Goal: Task Accomplishment & Management: Manage account settings

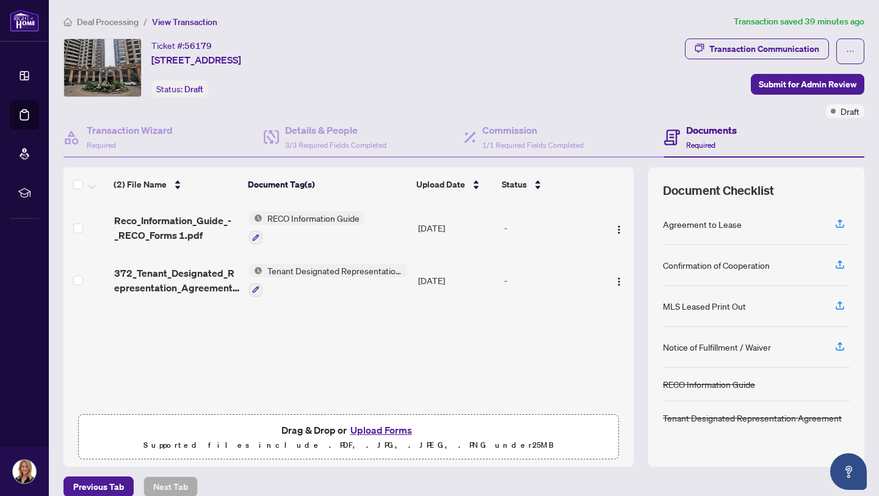
scroll to position [15, 0]
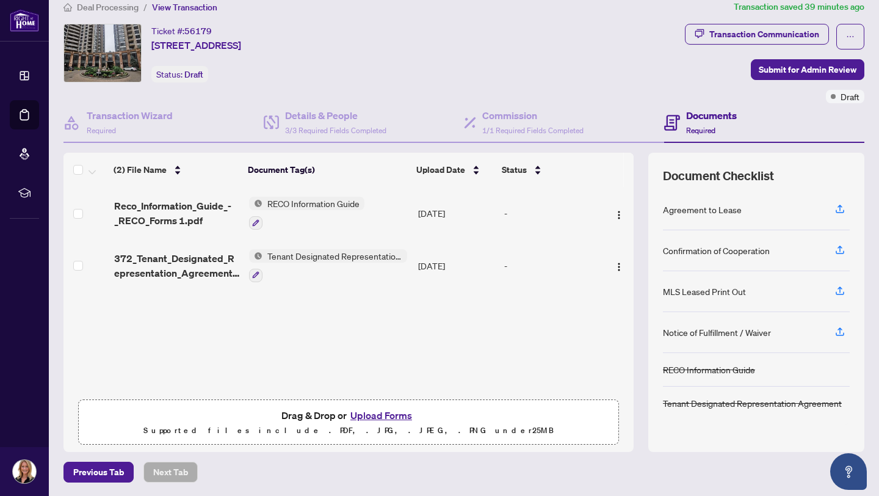
click at [371, 412] on button "Upload Forms" at bounding box center [381, 415] width 69 height 16
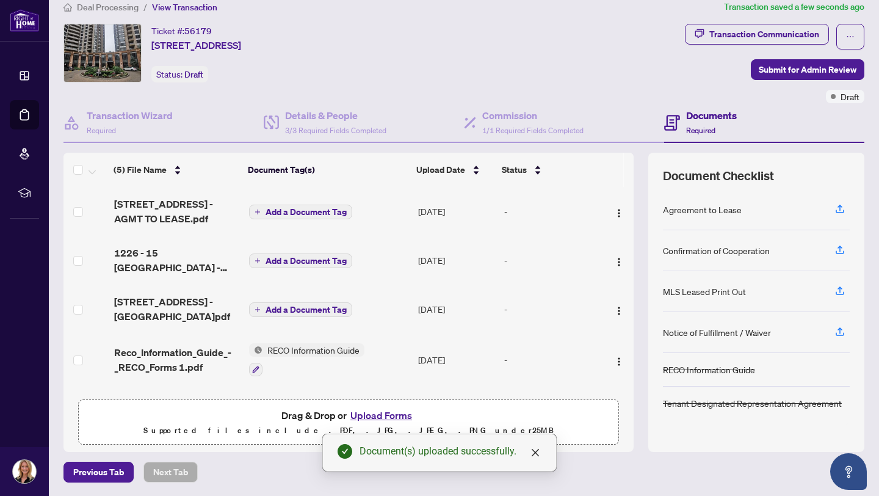
click at [323, 208] on span "Add a Document Tag" at bounding box center [306, 212] width 81 height 9
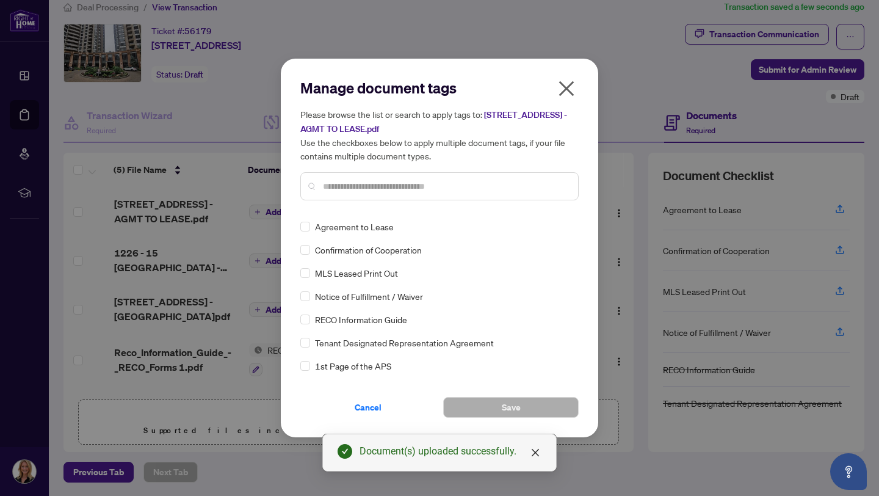
click at [328, 208] on div "Manage document tags Please browse the list or search to apply tags to: [STREET…" at bounding box center [439, 144] width 278 height 132
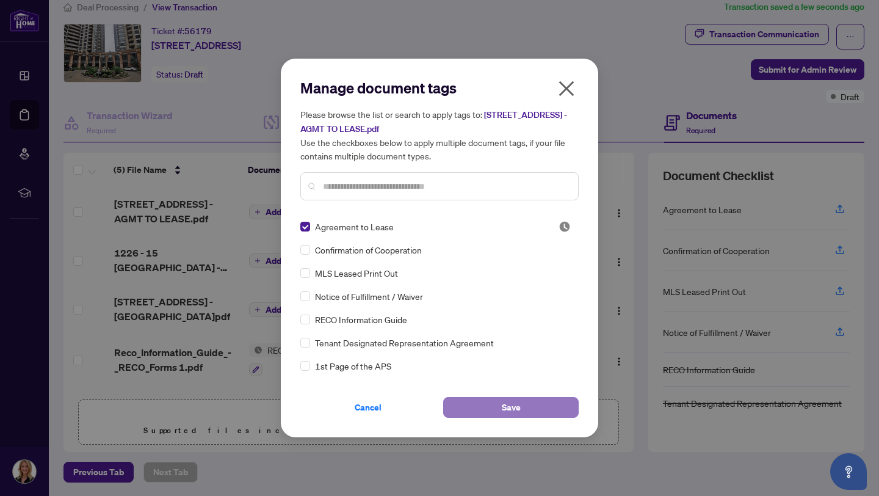
click at [527, 411] on button "Save" at bounding box center [511, 407] width 136 height 21
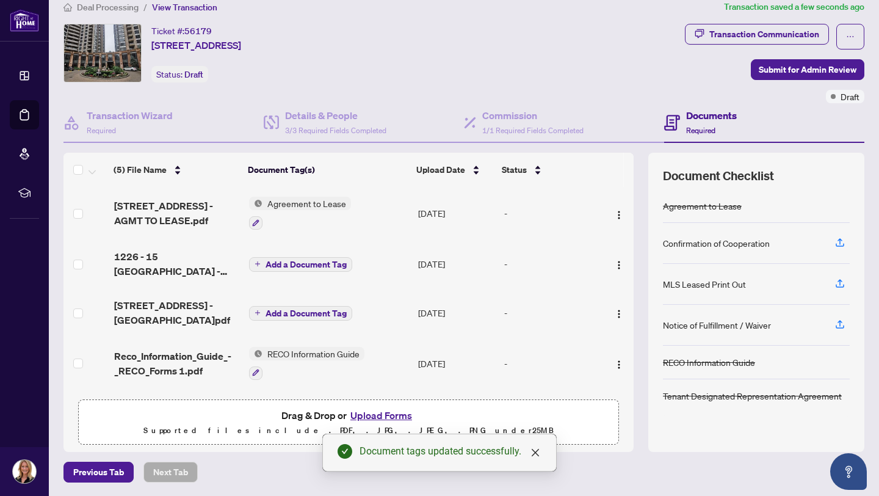
click at [294, 260] on span "Add a Document Tag" at bounding box center [306, 264] width 81 height 9
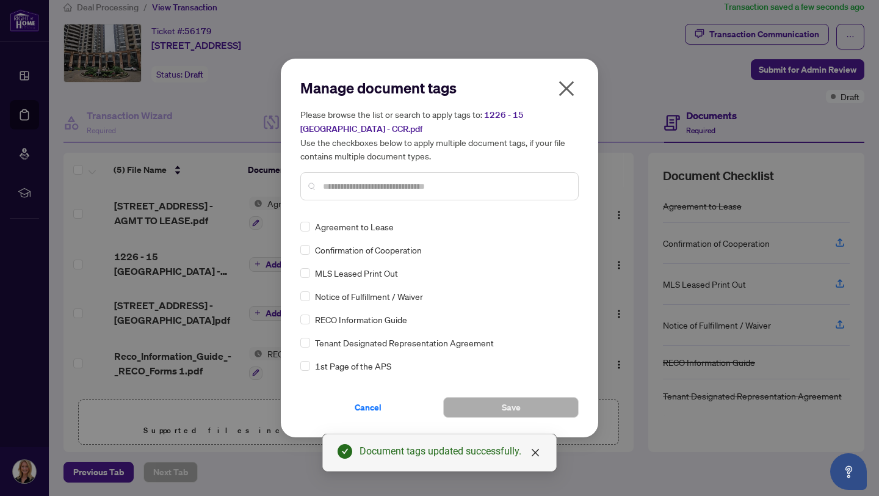
click at [313, 247] on div "Confirmation of Cooperation" at bounding box center [435, 249] width 271 height 13
click at [502, 405] on span "Save" at bounding box center [511, 408] width 19 height 20
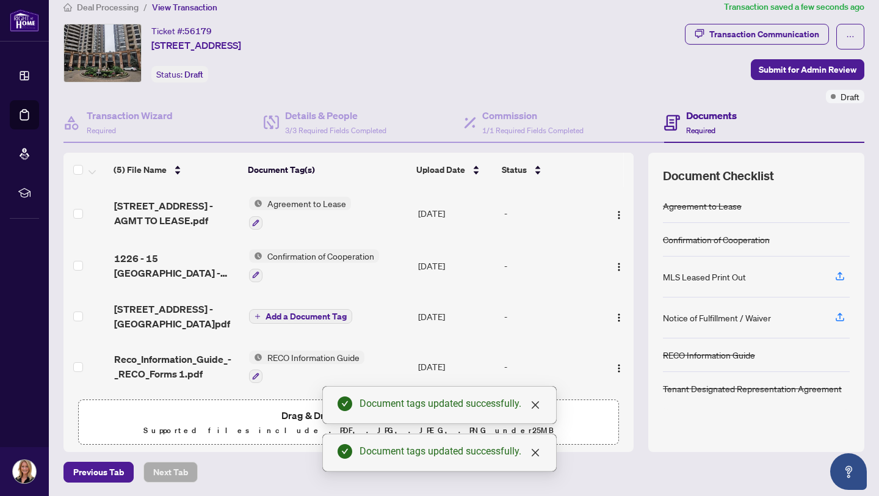
click at [297, 313] on span "Add a Document Tag" at bounding box center [306, 316] width 81 height 9
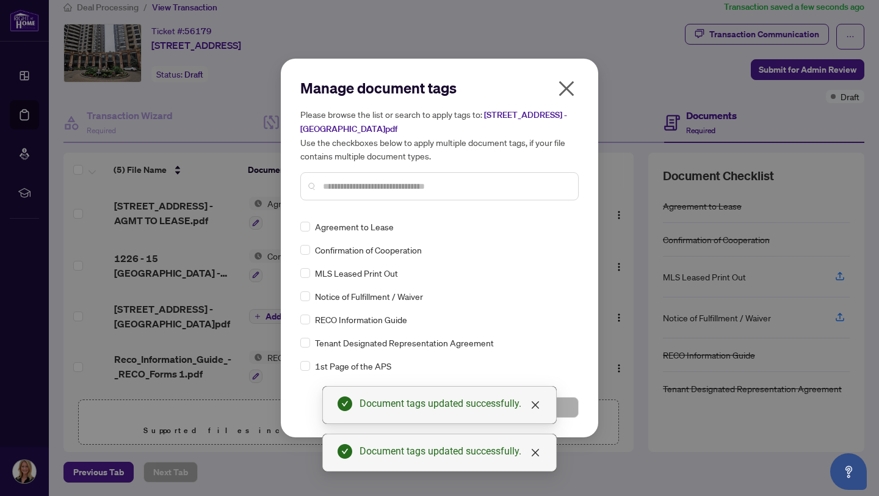
click at [378, 191] on input "text" at bounding box center [445, 186] width 245 height 13
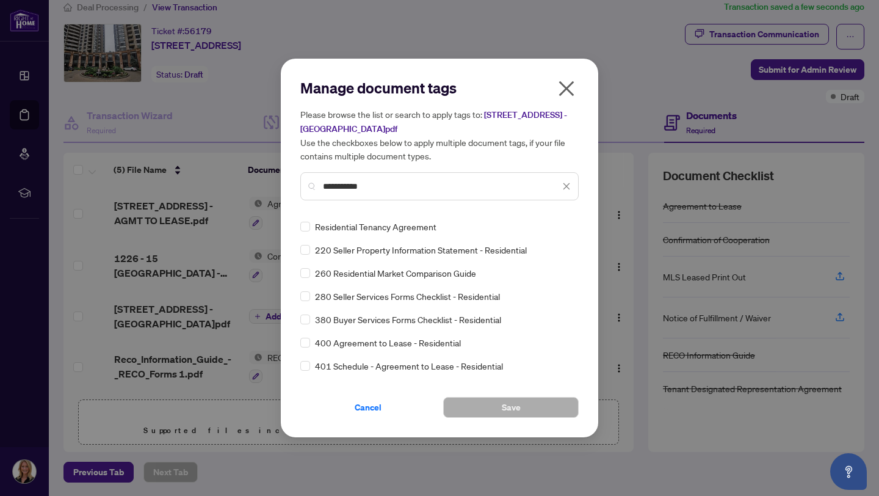
type input "**********"
click at [522, 404] on button "Save" at bounding box center [511, 407] width 136 height 21
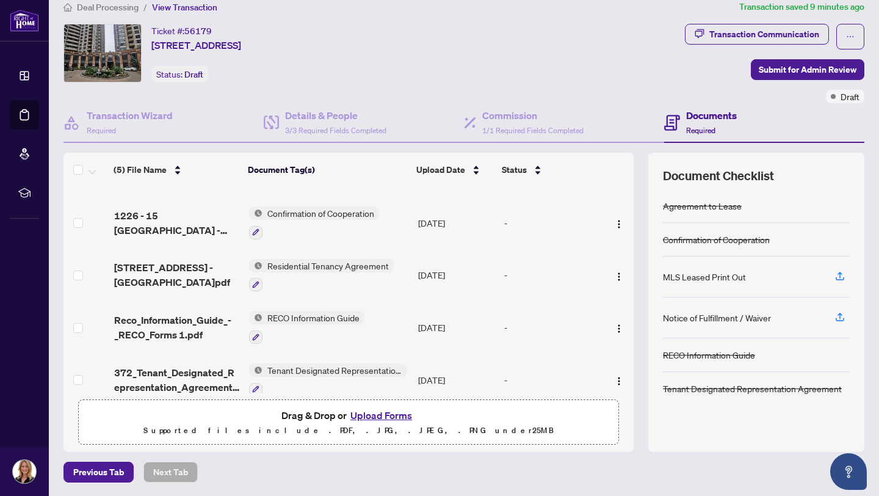
scroll to position [55, 0]
